Goal: Navigation & Orientation: Understand site structure

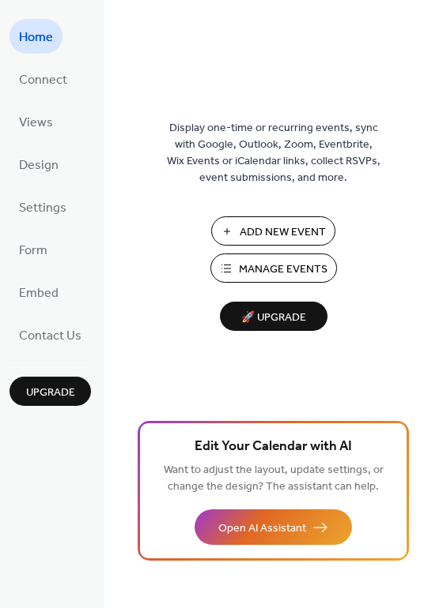
click at [269, 268] on span "Manage Events" at bounding box center [283, 270] width 89 height 17
click at [285, 265] on span "Manage Events" at bounding box center [283, 270] width 89 height 17
click at [47, 122] on span "Views" at bounding box center [36, 123] width 34 height 25
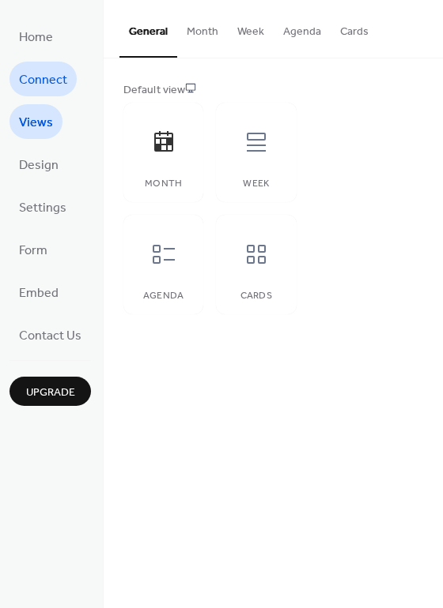
click at [49, 78] on span "Connect" at bounding box center [43, 80] width 48 height 25
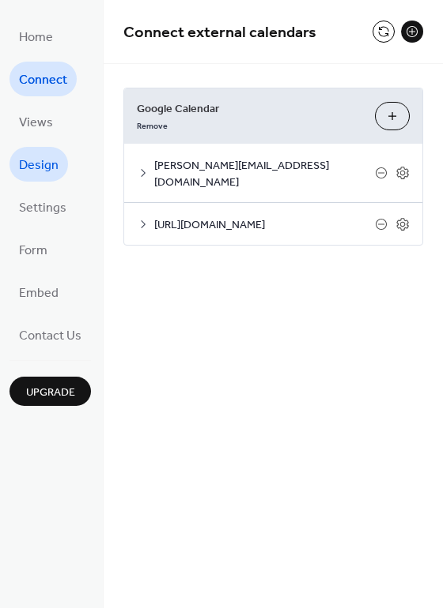
click at [51, 160] on span "Design" at bounding box center [39, 165] width 40 height 25
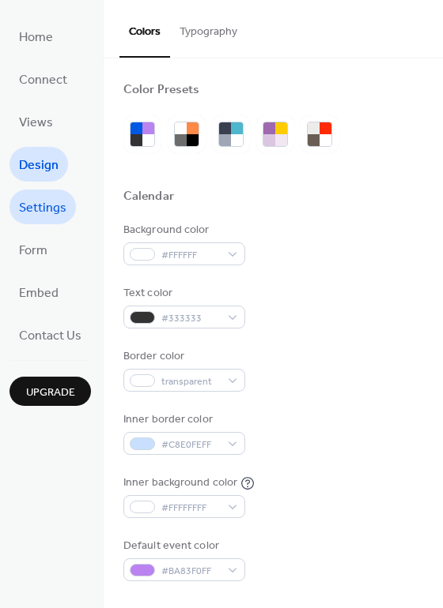
click at [58, 201] on span "Settings" at bounding box center [42, 208] width 47 height 25
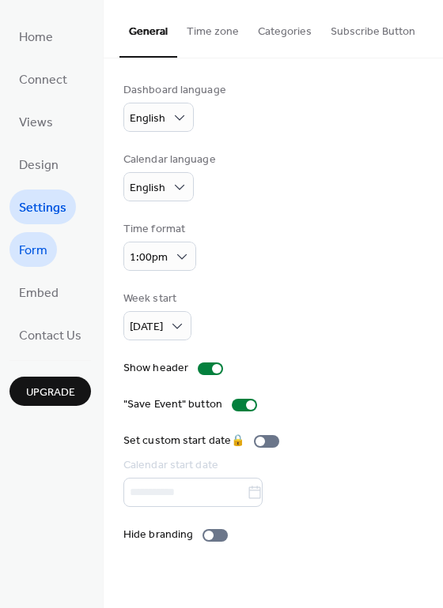
click at [47, 247] on link "Form" at bounding box center [32, 249] width 47 height 35
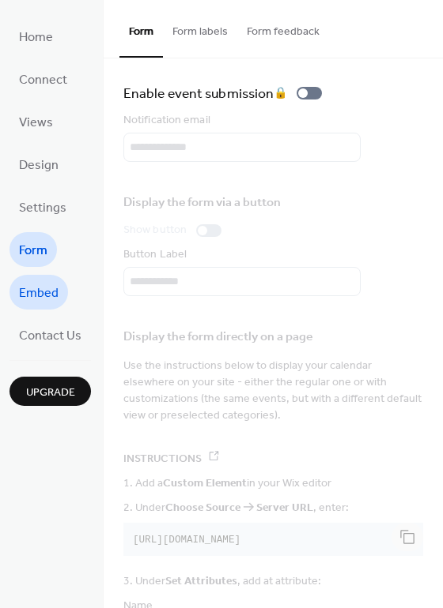
click at [54, 292] on span "Embed" at bounding box center [39, 293] width 40 height 25
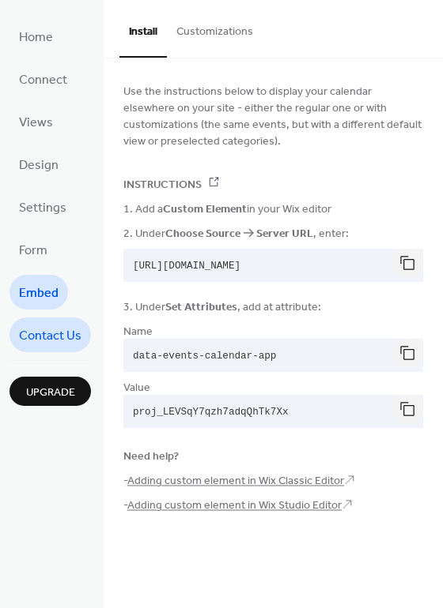
click at [61, 335] on span "Contact Us" at bounding box center [50, 336] width 62 height 25
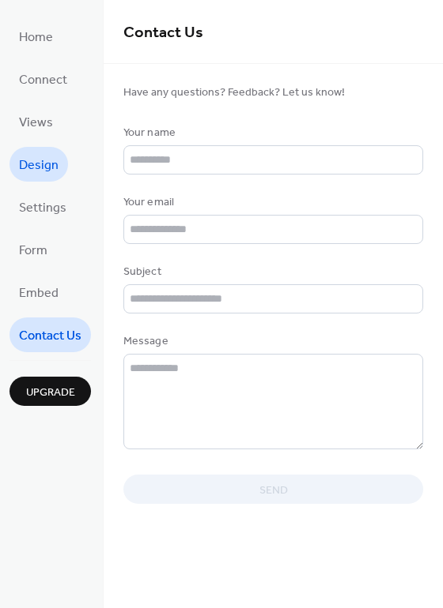
click at [35, 164] on span "Design" at bounding box center [39, 165] width 40 height 25
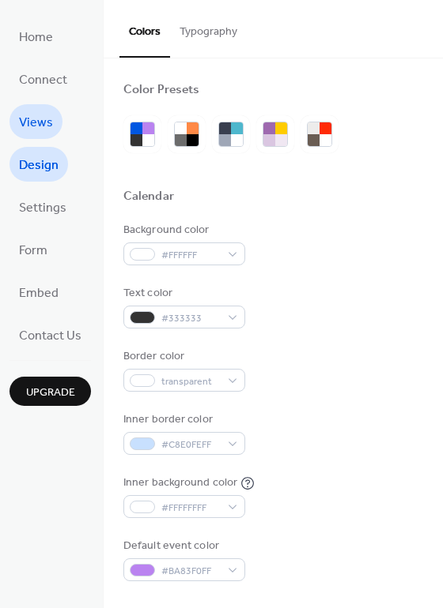
click at [43, 121] on span "Views" at bounding box center [36, 123] width 34 height 25
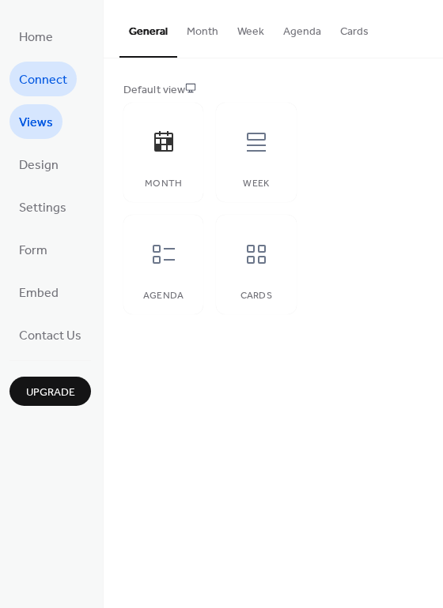
click at [53, 80] on span "Connect" at bounding box center [43, 80] width 48 height 25
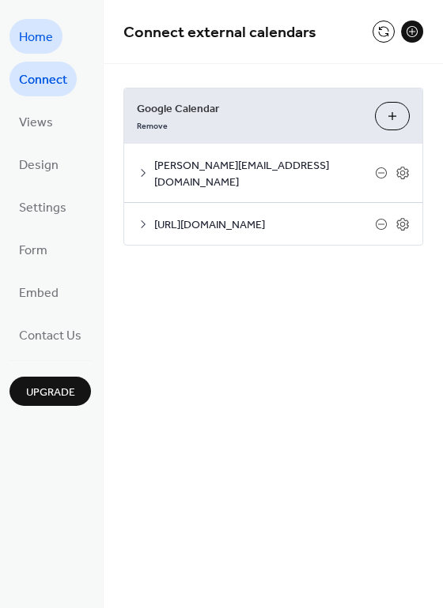
click at [43, 33] on span "Home" at bounding box center [36, 37] width 34 height 25
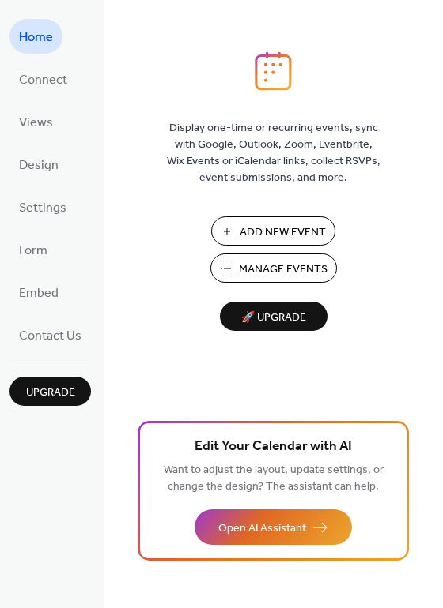
click at [292, 314] on span "🚀 Upgrade" at bounding box center [273, 317] width 89 height 21
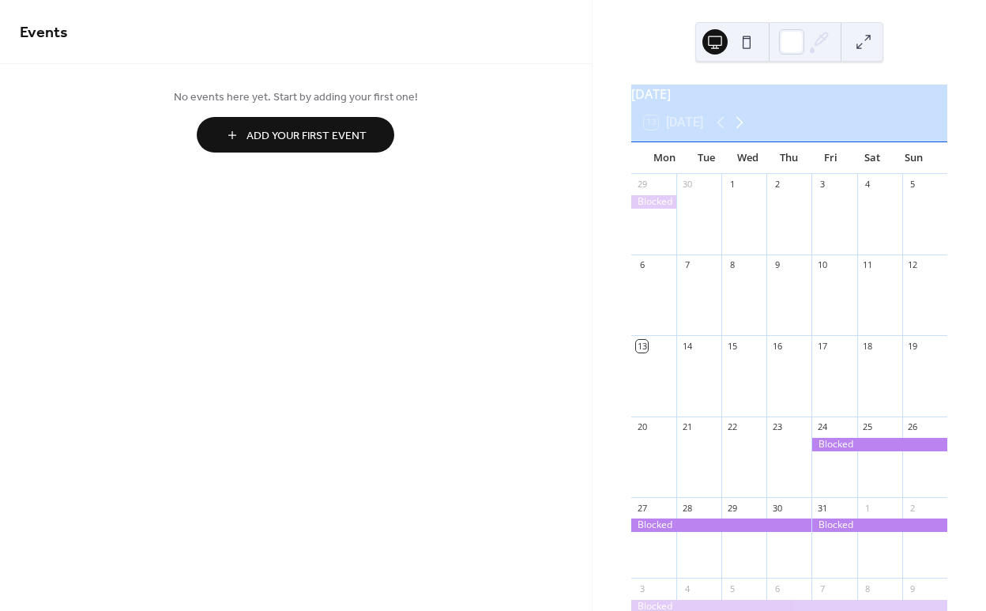
click at [740, 132] on icon at bounding box center [739, 122] width 19 height 19
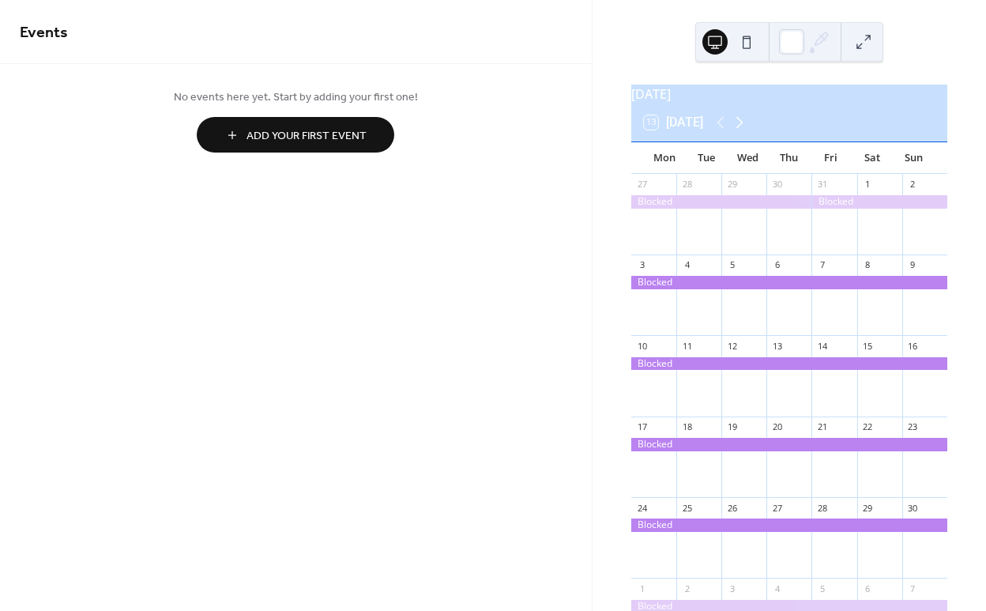
click at [740, 132] on icon at bounding box center [739, 122] width 19 height 19
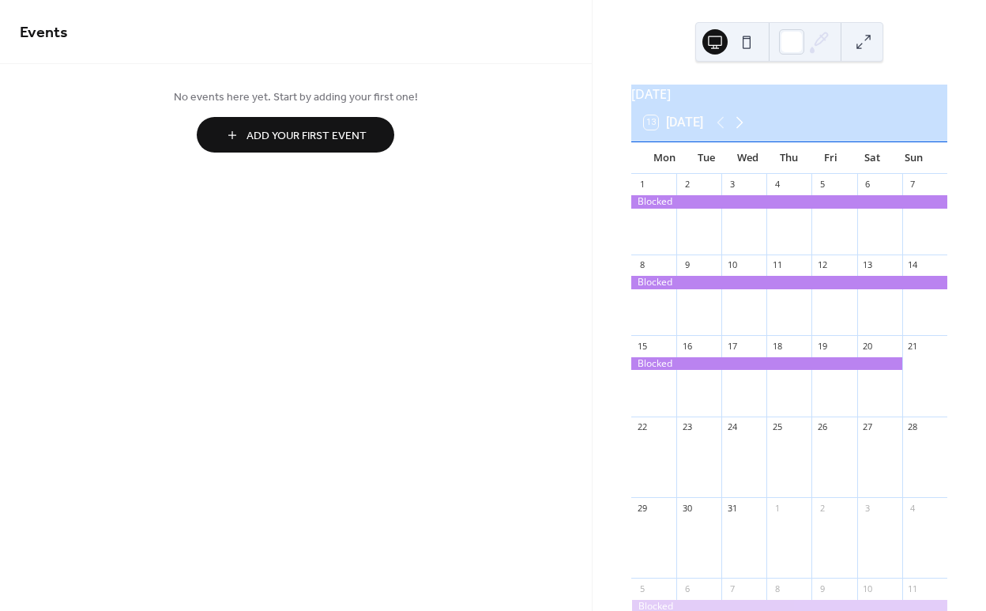
click at [740, 132] on icon at bounding box center [739, 122] width 19 height 19
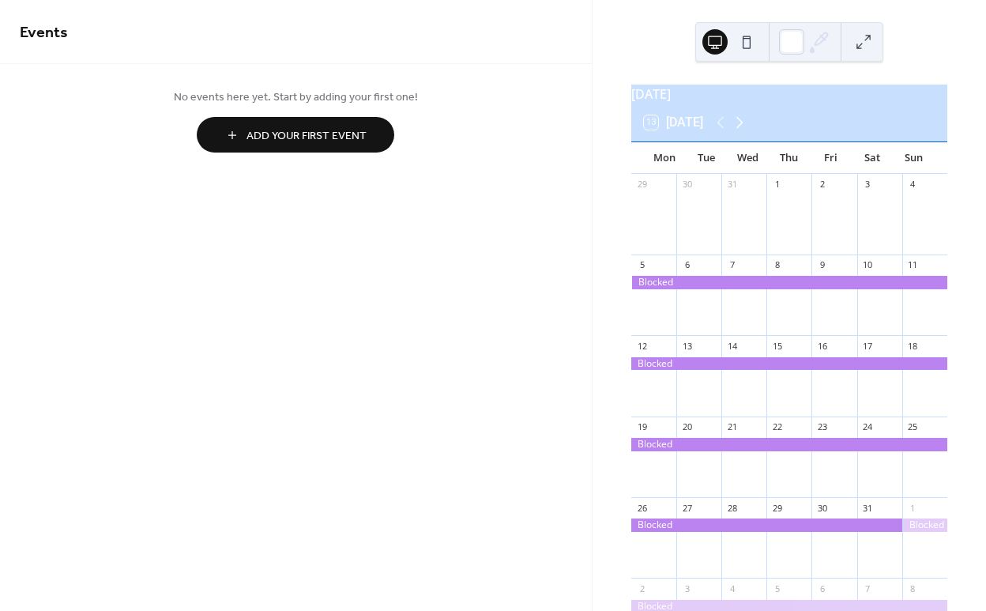
click at [740, 132] on icon at bounding box center [739, 122] width 19 height 19
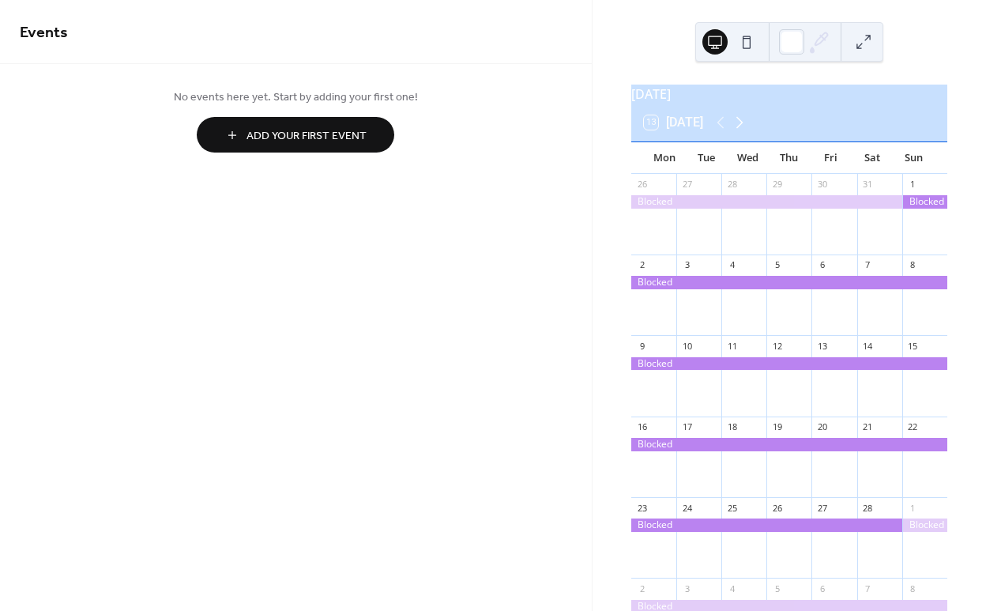
click at [740, 132] on icon at bounding box center [739, 122] width 19 height 19
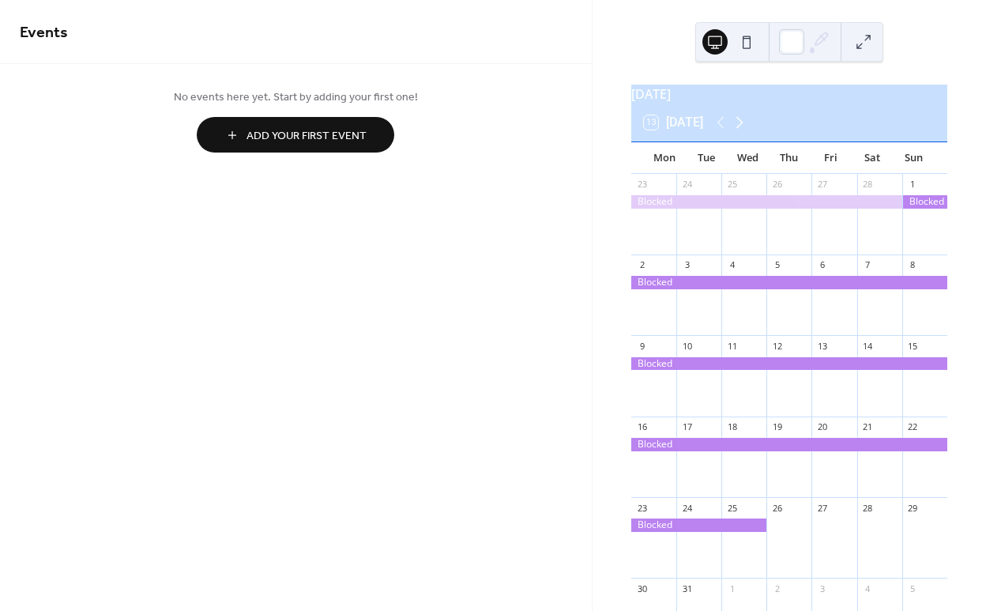
click at [740, 132] on icon at bounding box center [739, 122] width 19 height 19
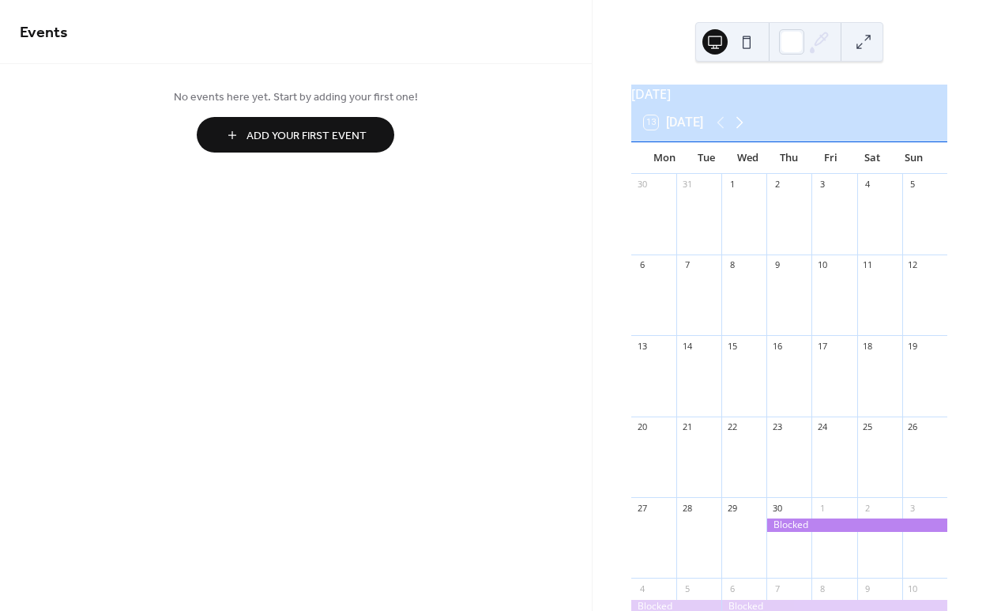
click at [740, 132] on icon at bounding box center [739, 122] width 19 height 19
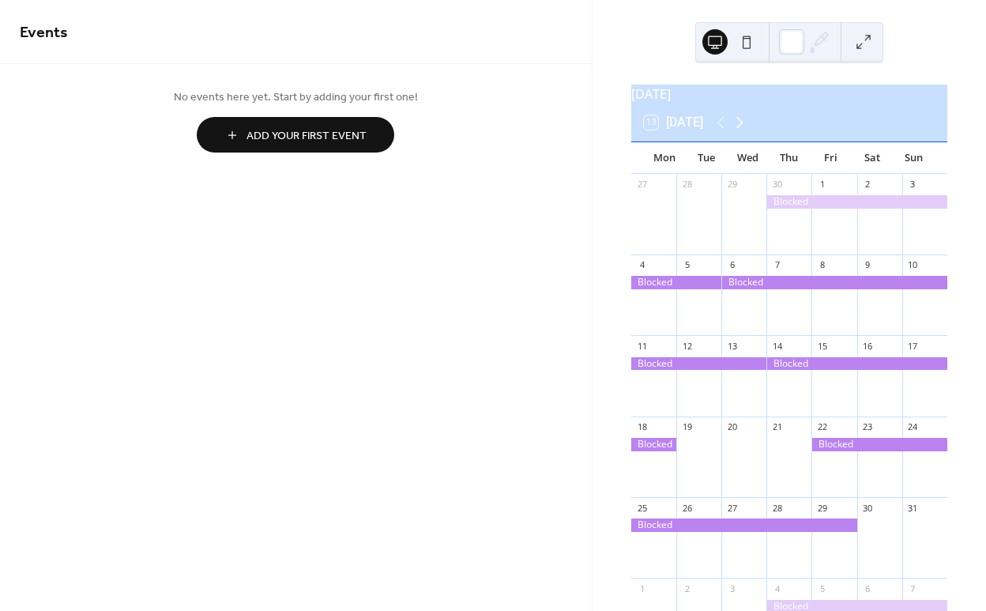
click at [740, 132] on icon at bounding box center [739, 122] width 19 height 19
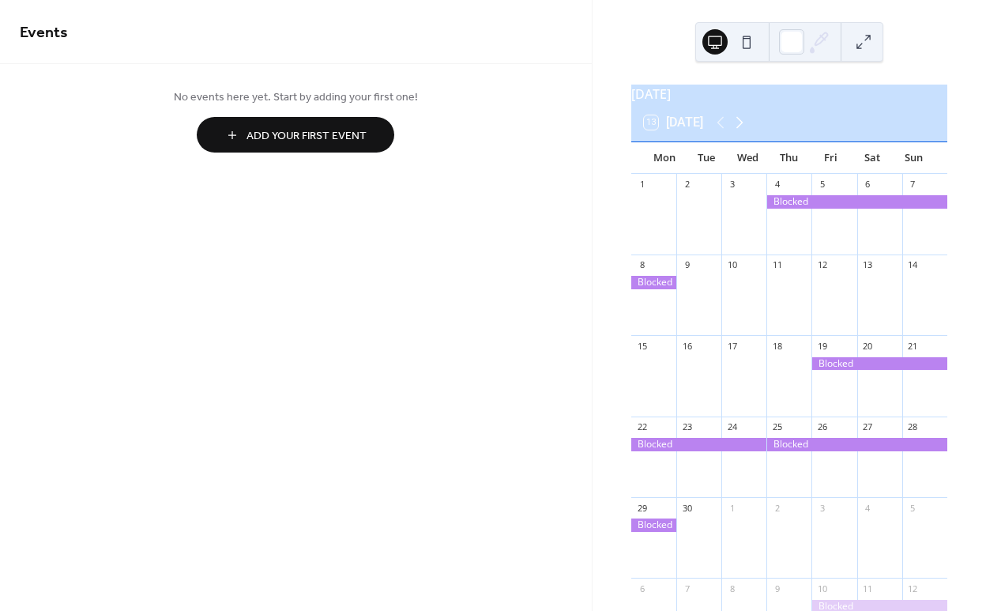
click at [740, 132] on icon at bounding box center [739, 122] width 19 height 19
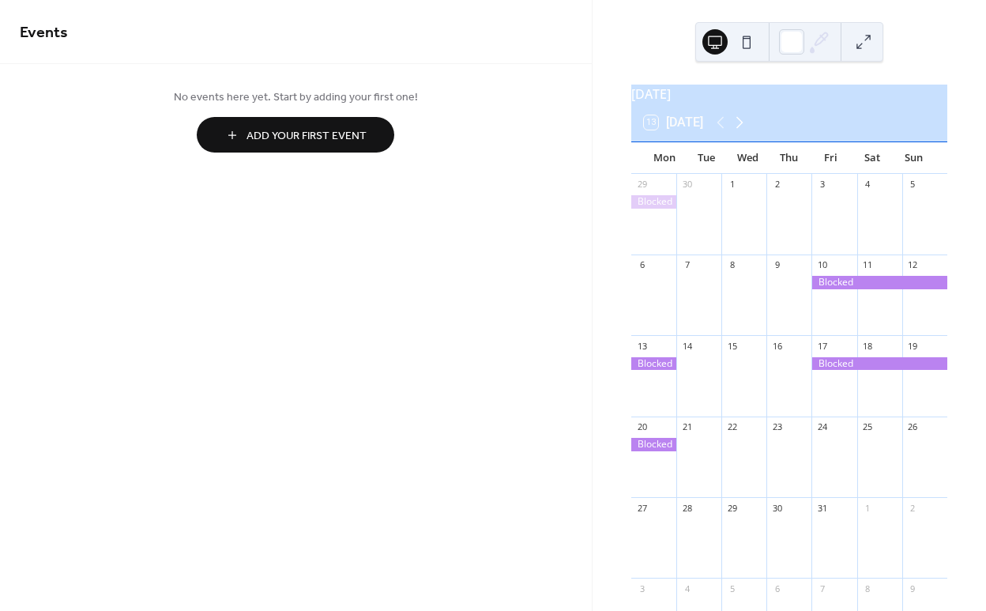
click at [740, 132] on icon at bounding box center [739, 122] width 19 height 19
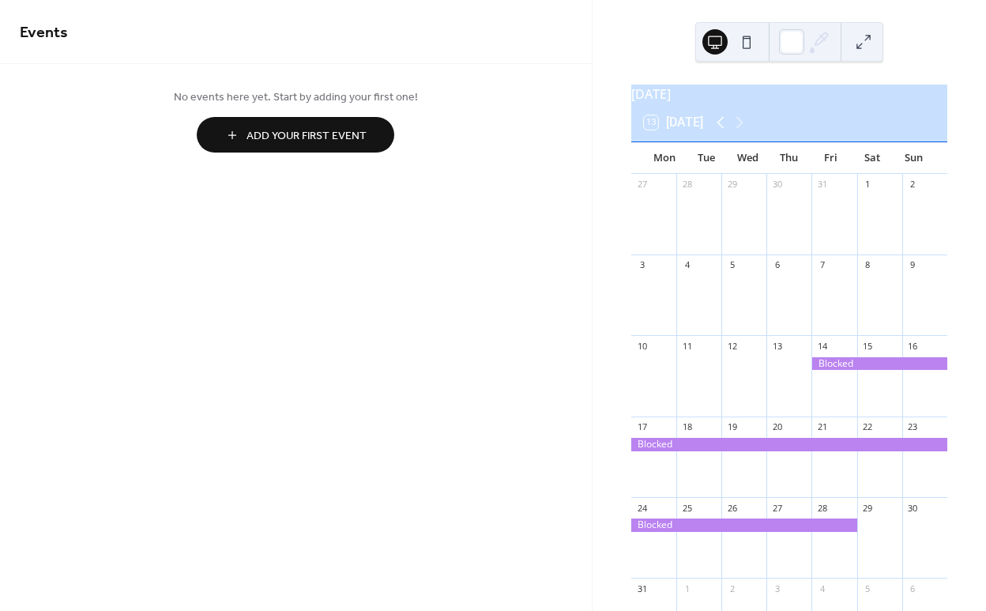
click at [723, 132] on icon at bounding box center [720, 122] width 19 height 19
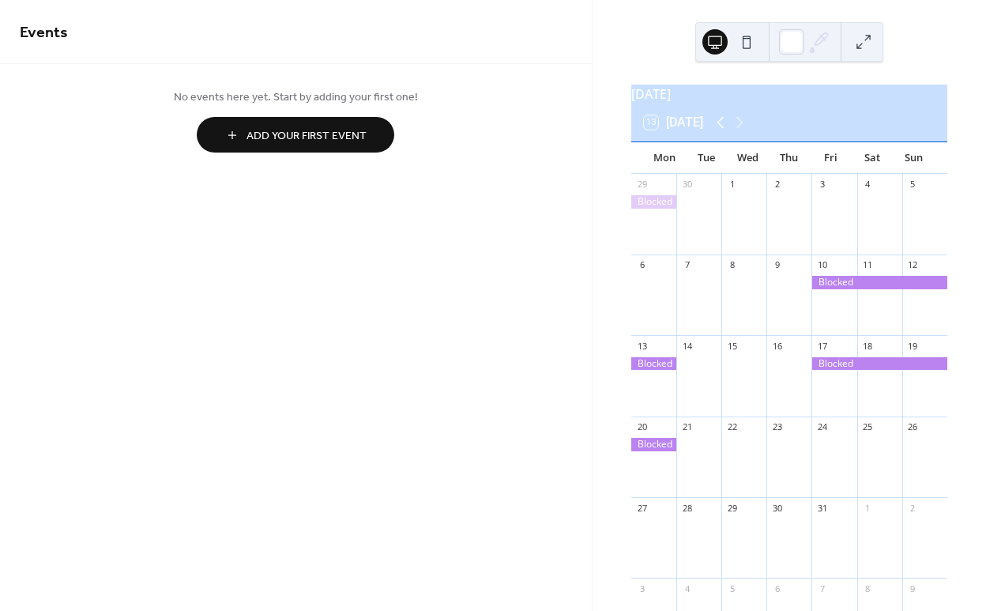
click at [723, 132] on icon at bounding box center [720, 122] width 19 height 19
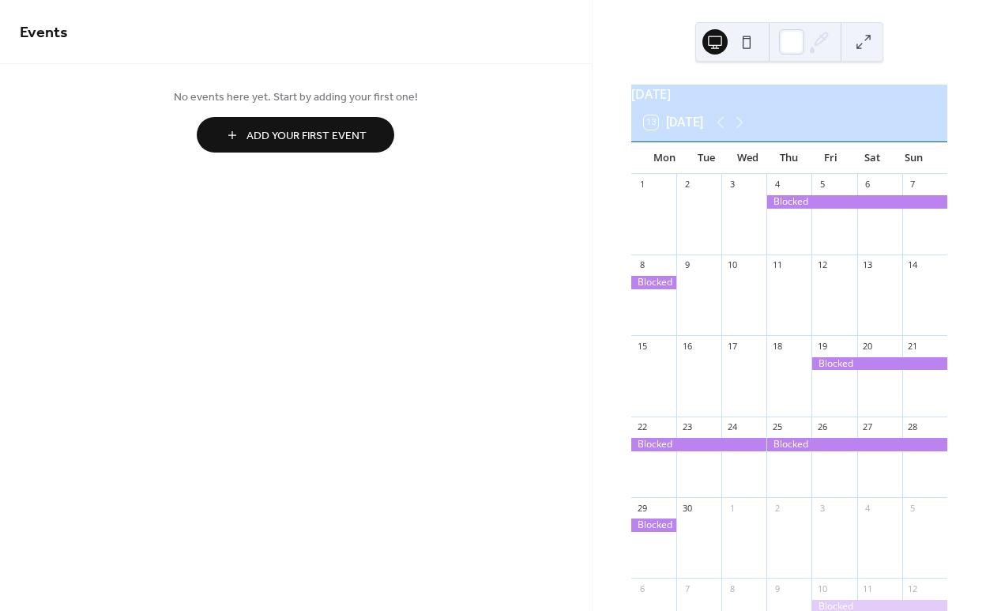
click at [797, 209] on div at bounding box center [856, 201] width 181 height 13
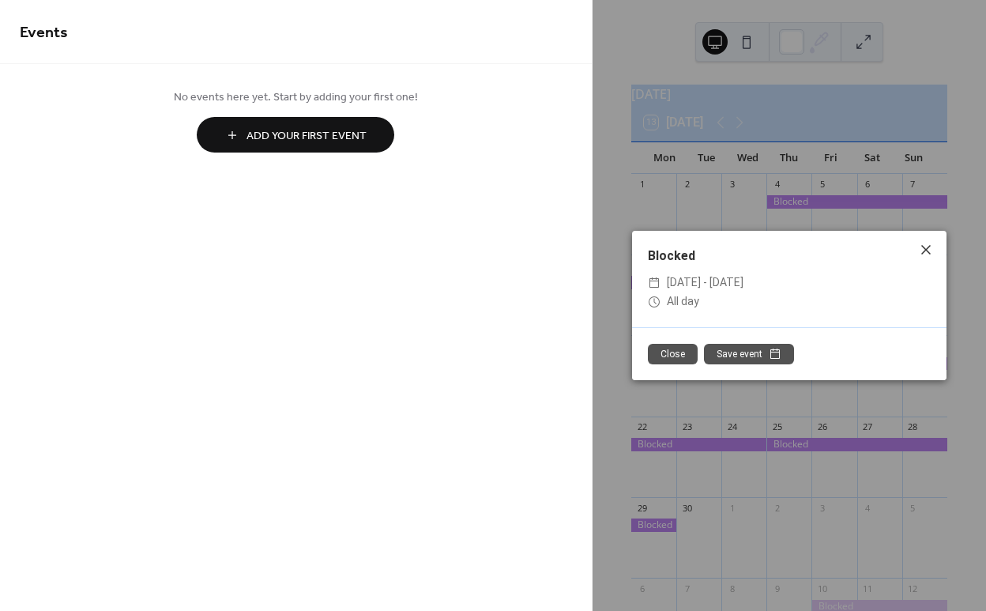
click at [927, 246] on icon at bounding box center [926, 249] width 19 height 19
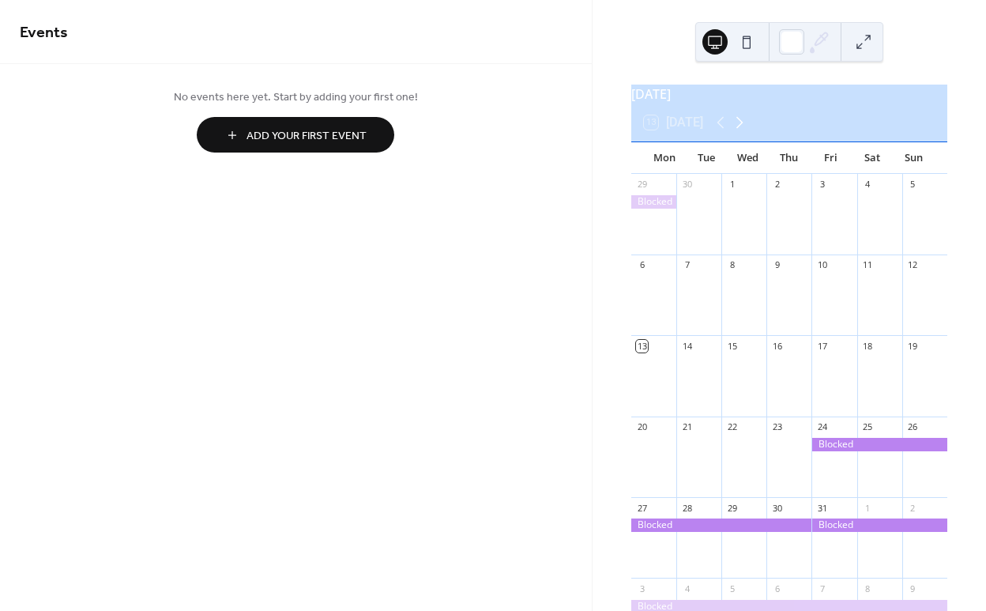
click at [744, 129] on icon at bounding box center [739, 123] width 7 height 12
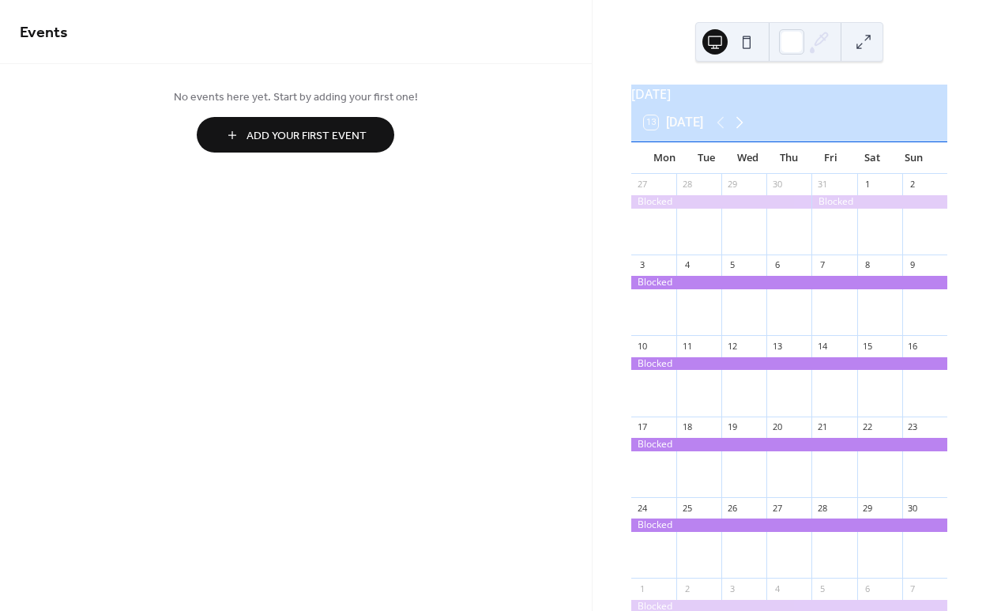
click at [744, 129] on icon at bounding box center [739, 123] width 7 height 12
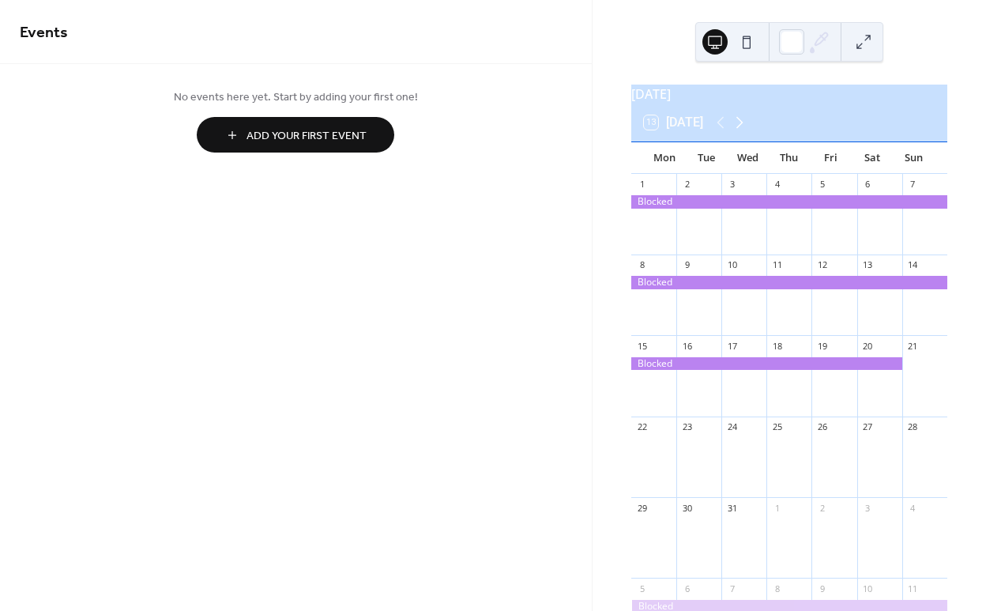
click at [744, 129] on icon at bounding box center [739, 123] width 7 height 12
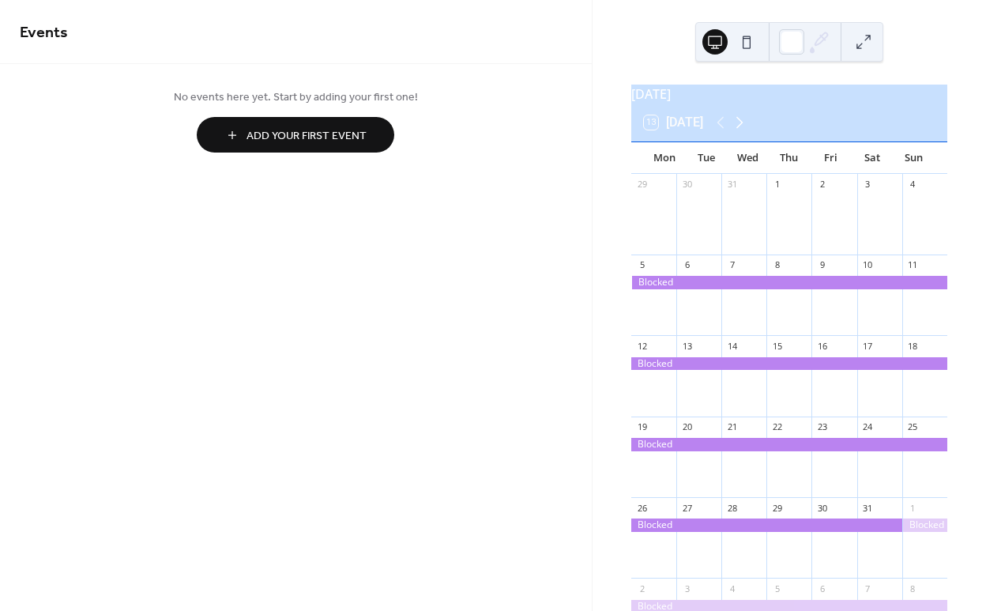
click at [744, 129] on icon at bounding box center [739, 123] width 7 height 12
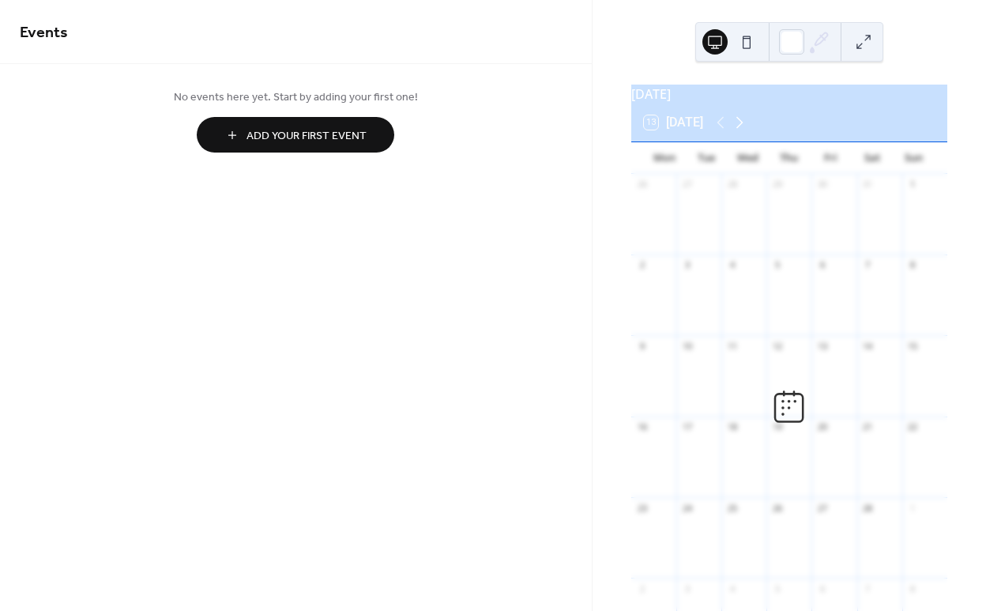
click at [744, 129] on icon at bounding box center [739, 123] width 7 height 12
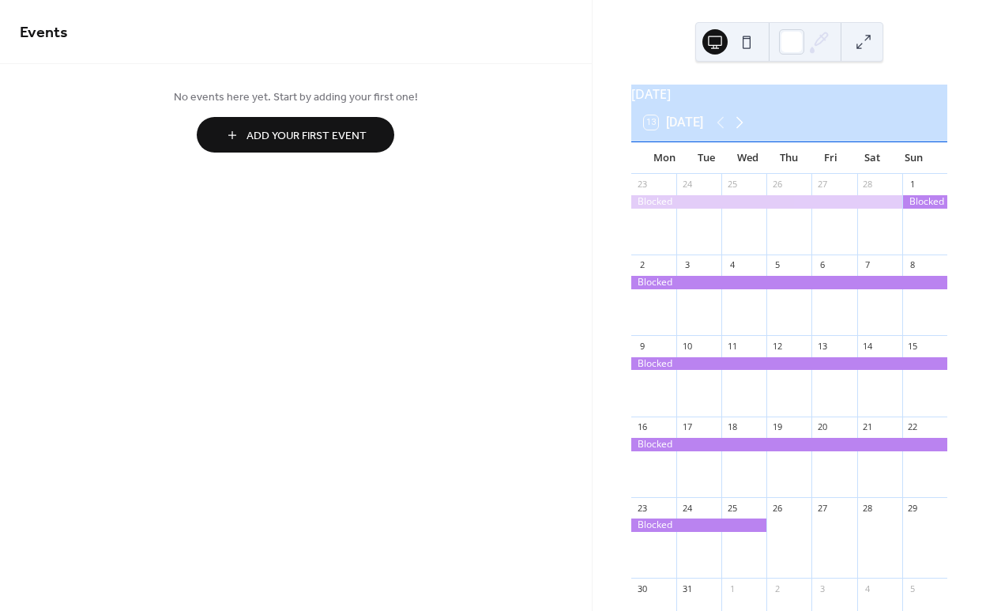
click at [744, 129] on icon at bounding box center [739, 123] width 7 height 12
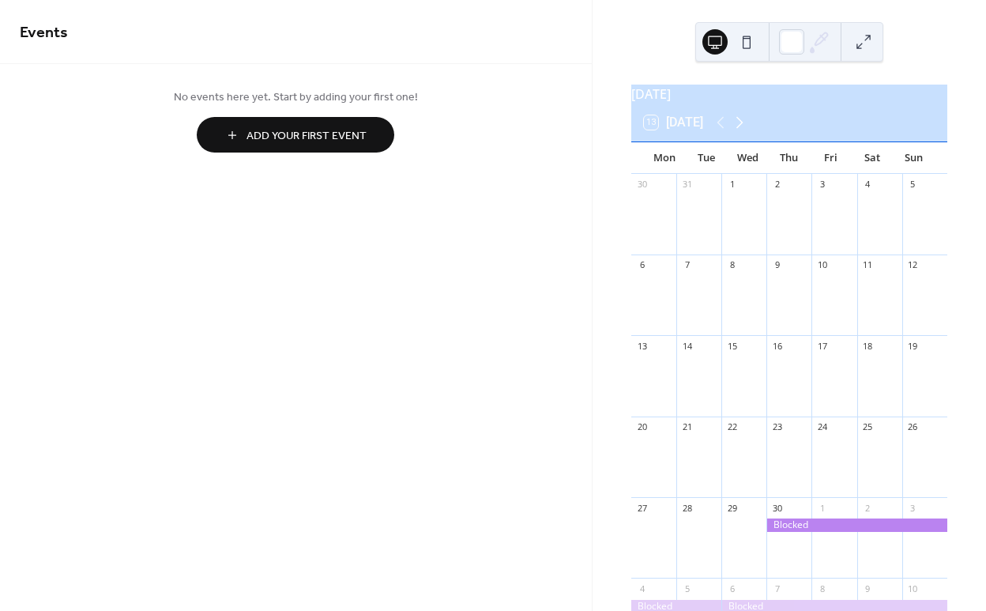
click at [744, 129] on icon at bounding box center [739, 123] width 7 height 12
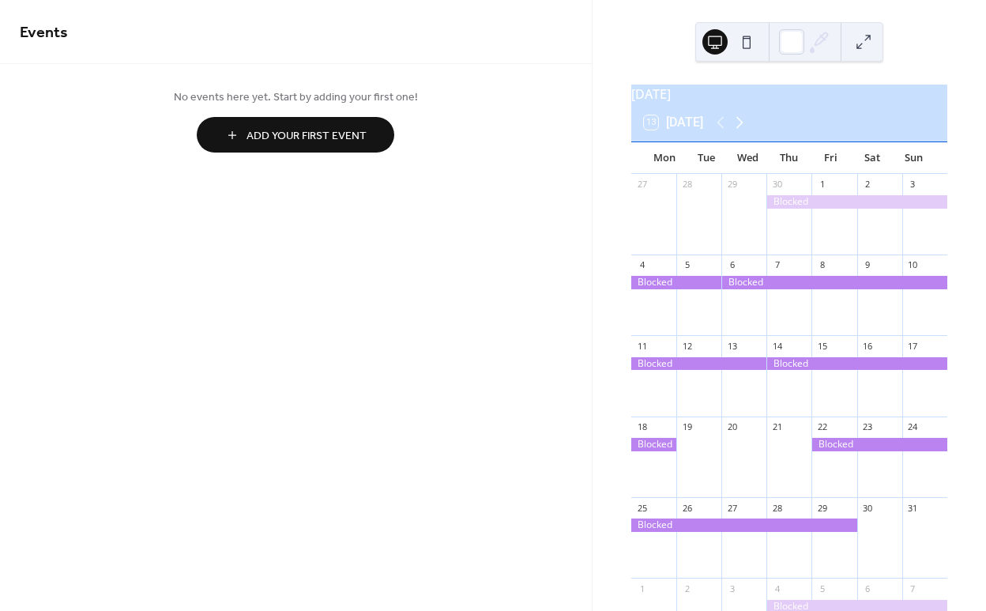
click at [743, 129] on icon at bounding box center [739, 123] width 7 height 12
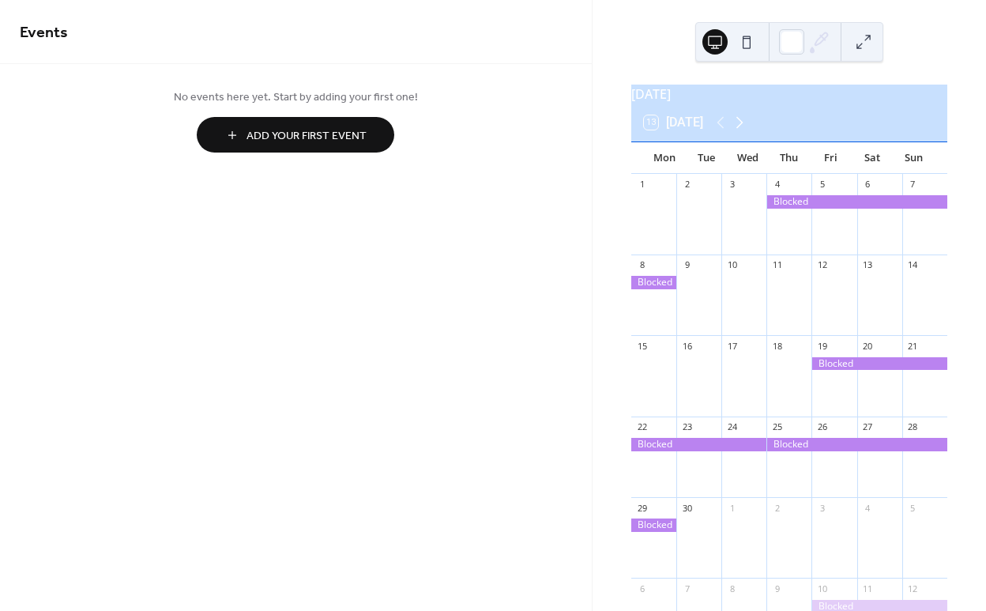
click at [747, 132] on icon at bounding box center [739, 122] width 19 height 19
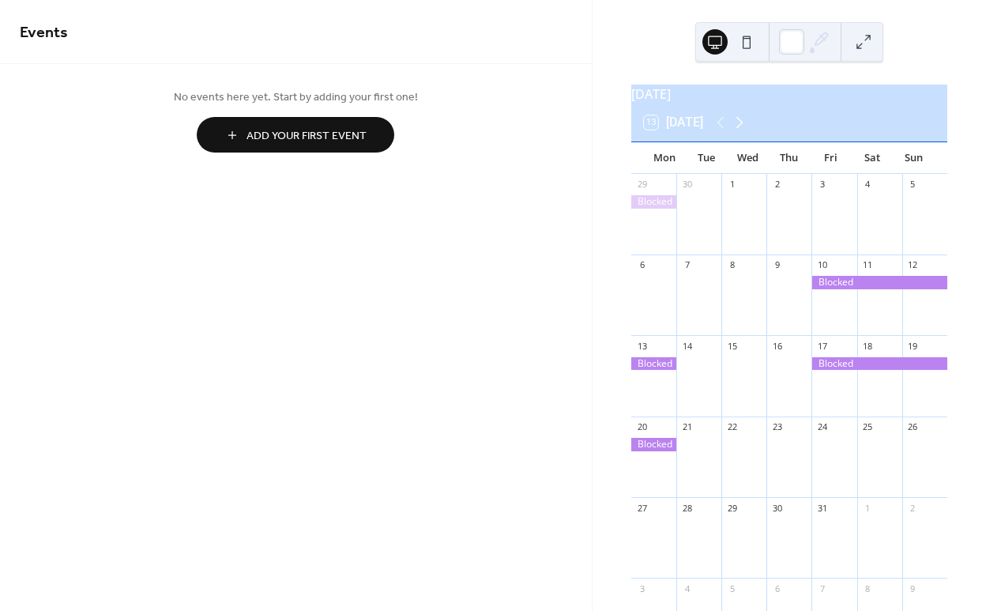
click at [747, 132] on icon at bounding box center [739, 122] width 19 height 19
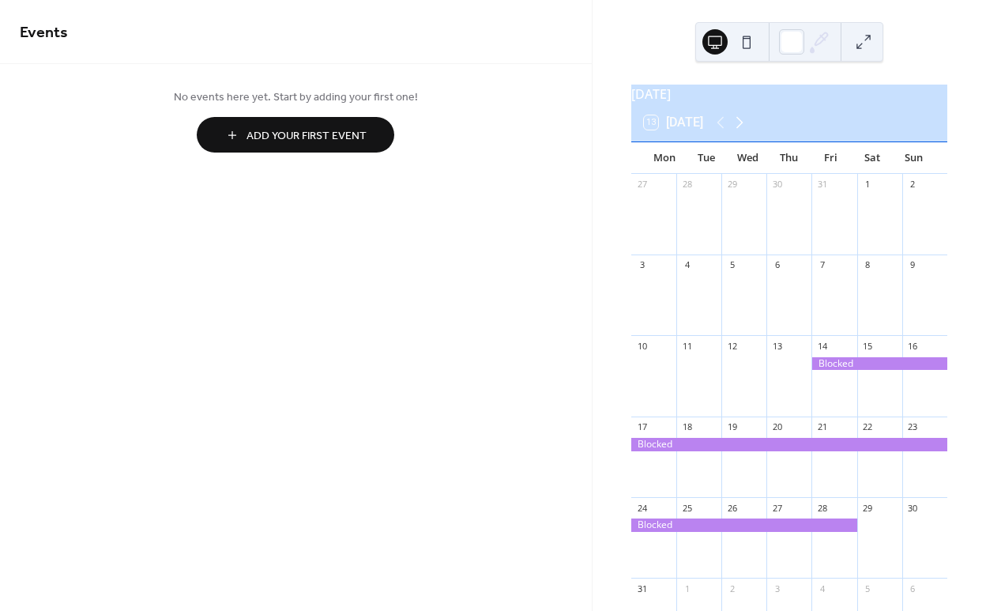
click at [747, 132] on icon at bounding box center [739, 122] width 19 height 19
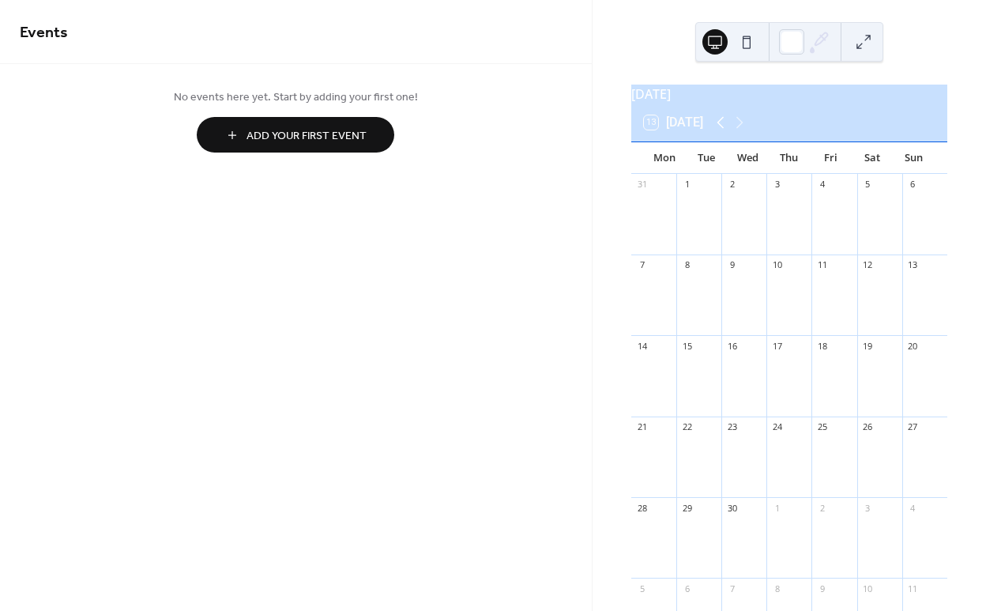
click at [721, 129] on icon at bounding box center [720, 122] width 19 height 19
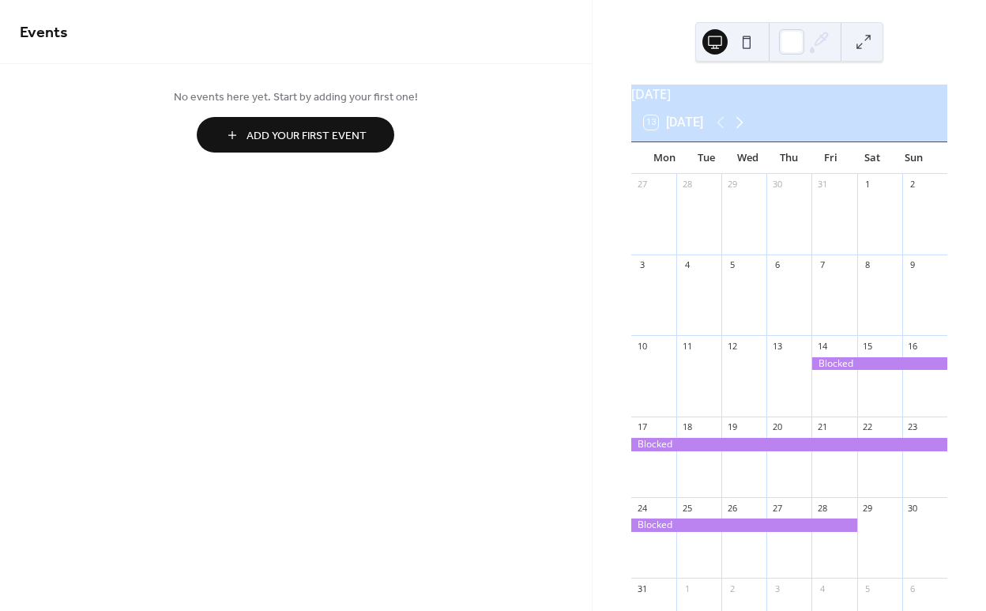
click at [744, 129] on icon at bounding box center [739, 123] width 7 height 12
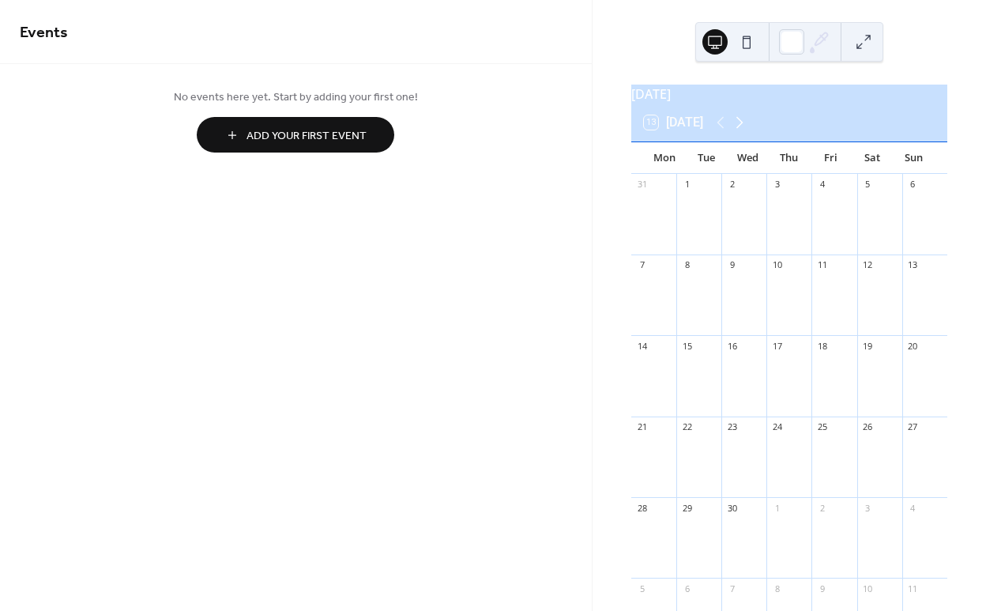
click at [744, 129] on icon at bounding box center [739, 123] width 7 height 12
